Goal: Transaction & Acquisition: Purchase product/service

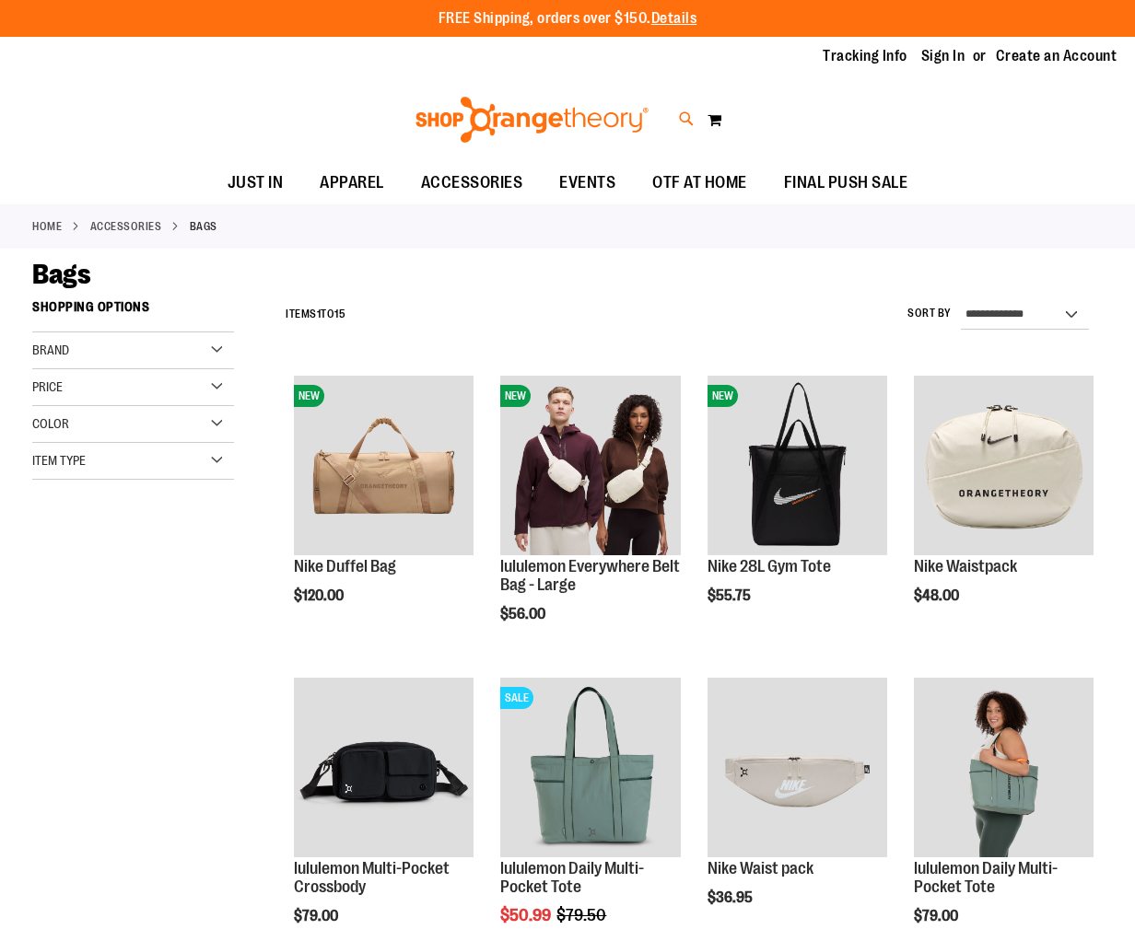
click at [685, 119] on icon at bounding box center [687, 119] width 16 height 21
type input "*********"
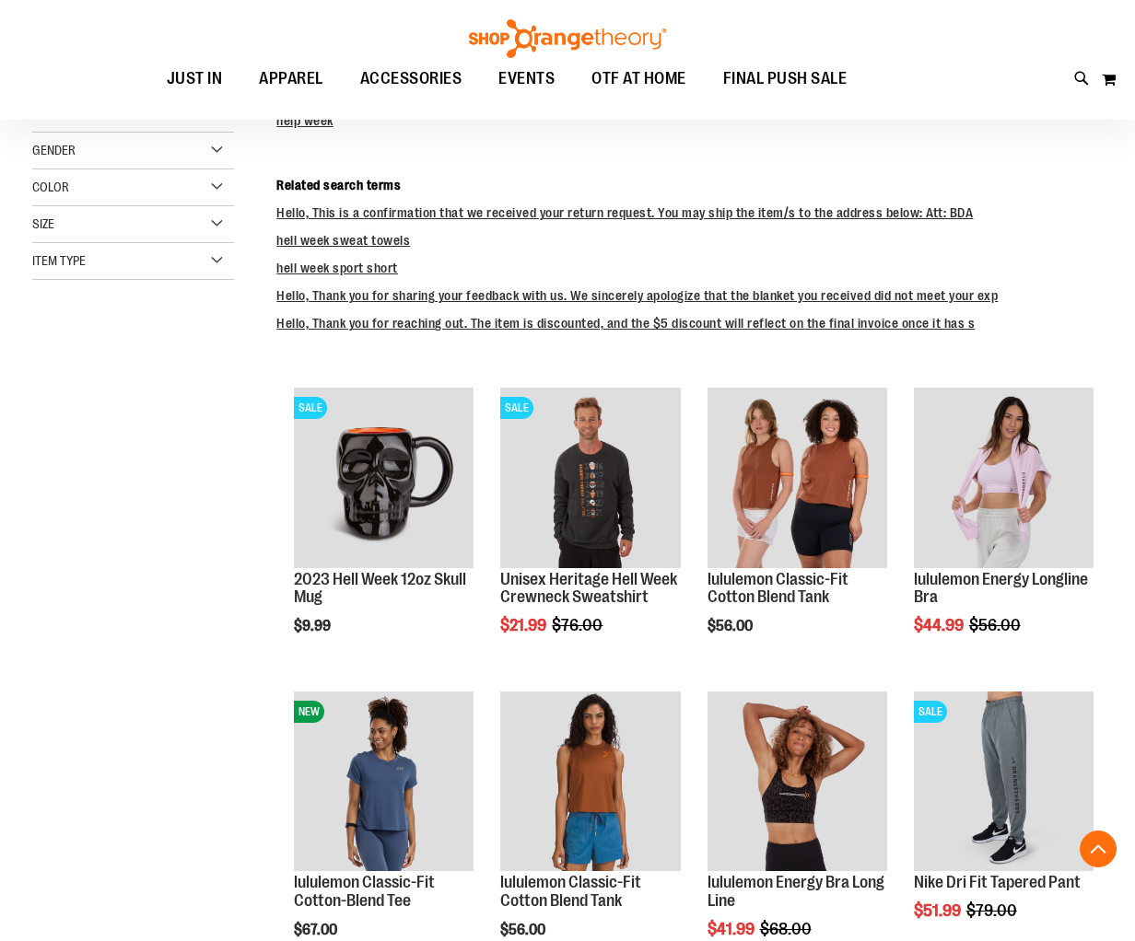
scroll to position [380, 0]
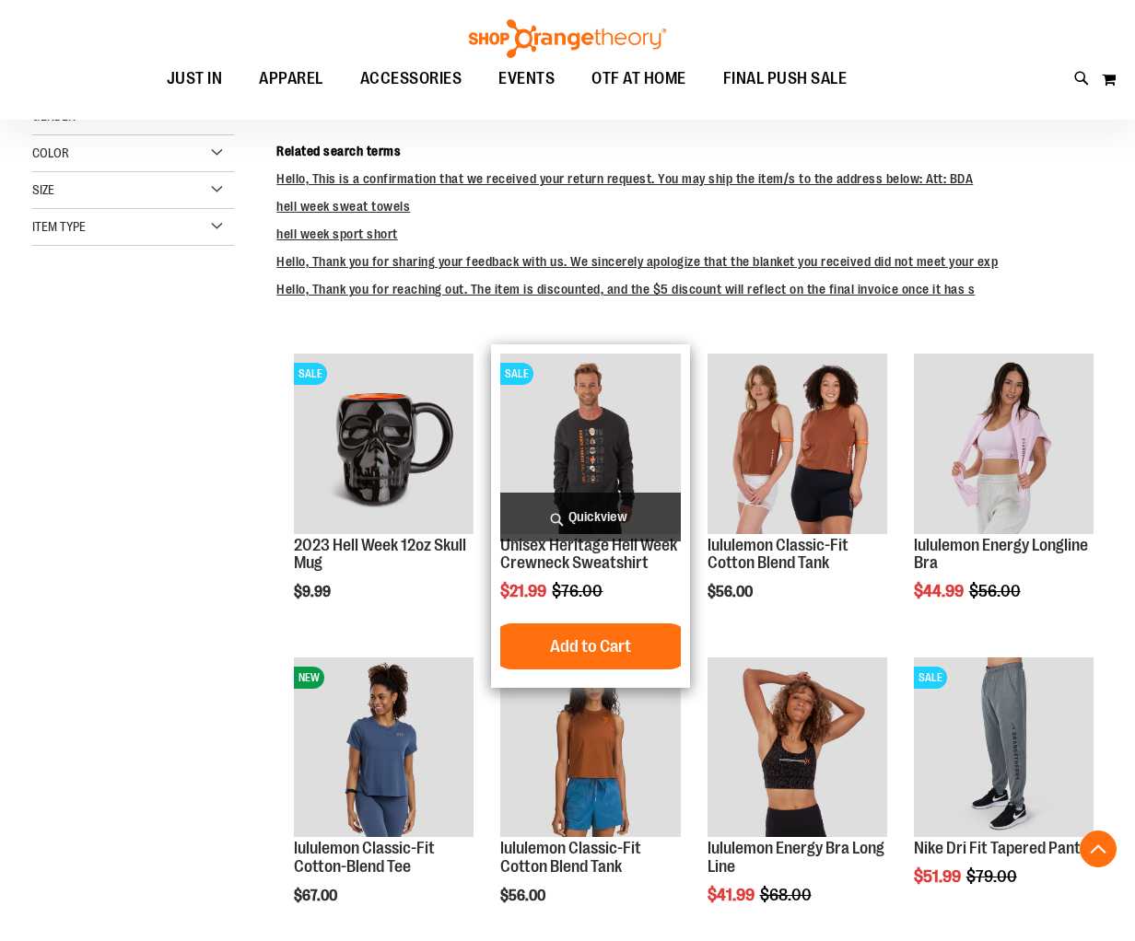
click at [575, 461] on img "product" at bounding box center [590, 444] width 180 height 180
